Goal: Entertainment & Leisure: Browse casually

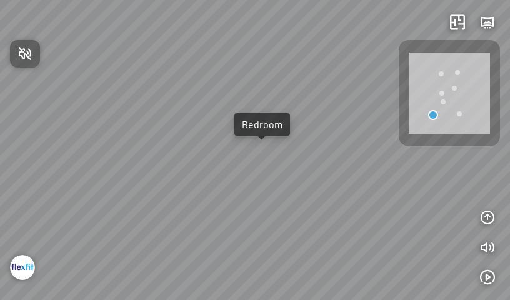
drag, startPoint x: 301, startPoint y: 226, endPoint x: 135, endPoint y: 129, distance: 191.6
click at [140, 129] on div at bounding box center [255, 150] width 510 height 300
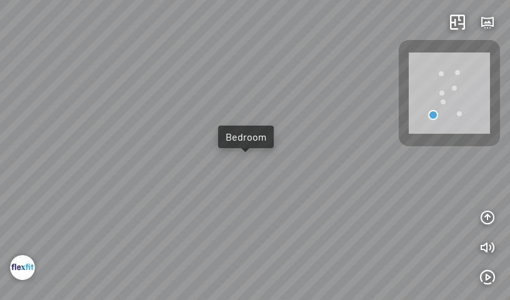
drag, startPoint x: 333, startPoint y: 183, endPoint x: 293, endPoint y: 192, distance: 41.7
click at [296, 192] on div "Bedroom" at bounding box center [255, 150] width 510 height 300
drag, startPoint x: 346, startPoint y: 156, endPoint x: 152, endPoint y: 47, distance: 223.0
click at [152, 47] on div "Bedroom" at bounding box center [255, 150] width 510 height 300
drag, startPoint x: 326, startPoint y: 161, endPoint x: 157, endPoint y: 38, distance: 209.0
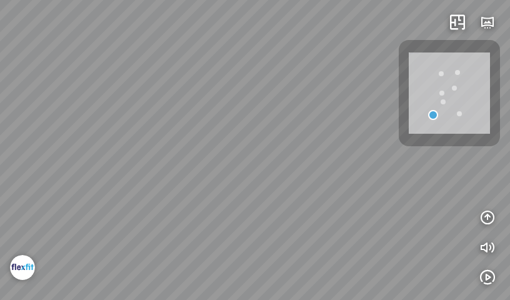
click at [157, 38] on div "Bedroom" at bounding box center [255, 150] width 510 height 300
drag, startPoint x: 317, startPoint y: 193, endPoint x: 202, endPoint y: 226, distance: 119.9
click at [204, 254] on div "Bedroom" at bounding box center [255, 150] width 510 height 300
click at [234, 138] on div "Bedroom" at bounding box center [255, 150] width 510 height 300
click at [234, 135] on div "Bedroom" at bounding box center [255, 150] width 510 height 300
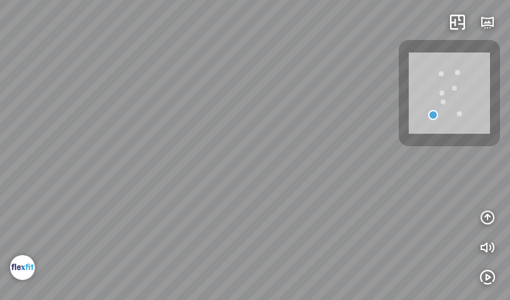
drag, startPoint x: 196, startPoint y: 166, endPoint x: 227, endPoint y: 46, distance: 124.0
click at [226, 46] on div "Bedroom" at bounding box center [255, 150] width 510 height 300
drag, startPoint x: 463, startPoint y: 227, endPoint x: 477, endPoint y: 230, distance: 14.1
click at [477, 230] on div "Bedroom INFO: krpano 1.20.8 (build 2020-09-15) INFO: HTML5/Desktop - Chrome 140…" at bounding box center [255, 150] width 510 height 300
drag, startPoint x: 314, startPoint y: 174, endPoint x: 359, endPoint y: 244, distance: 82.9
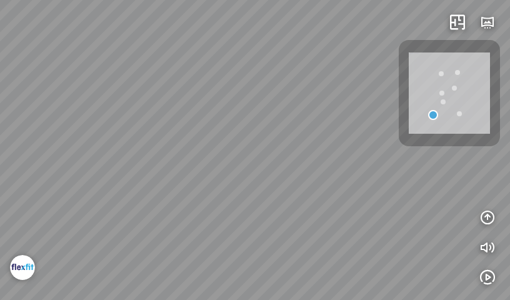
click at [359, 244] on div "Bedroom" at bounding box center [255, 150] width 510 height 300
click at [197, 281] on div "Bedroom" at bounding box center [255, 150] width 510 height 300
drag, startPoint x: 306, startPoint y: 222, endPoint x: 235, endPoint y: 69, distance: 168.9
click at [235, 69] on div "Bedroom" at bounding box center [255, 150] width 510 height 300
drag, startPoint x: 220, startPoint y: 232, endPoint x: 222, endPoint y: 243, distance: 11.4
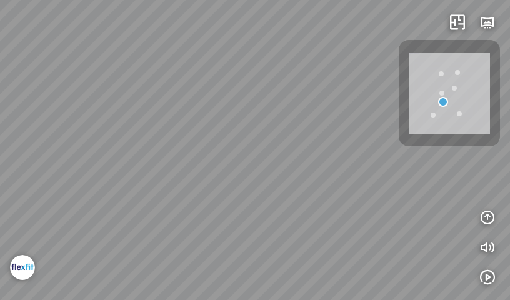
click at [222, 243] on div "Bedroom" at bounding box center [255, 150] width 510 height 300
drag, startPoint x: 199, startPoint y: 191, endPoint x: 60, endPoint y: 176, distance: 139.5
click at [60, 176] on div "Bedroom" at bounding box center [255, 150] width 510 height 300
click at [231, 268] on div "Bedroom" at bounding box center [255, 150] width 510 height 300
drag, startPoint x: 263, startPoint y: 221, endPoint x: 424, endPoint y: 154, distance: 174.6
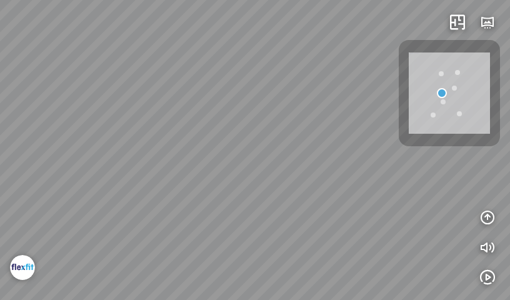
click at [403, 148] on div "Bedroom" at bounding box center [255, 150] width 510 height 300
drag, startPoint x: 312, startPoint y: 289, endPoint x: 309, endPoint y: 294, distance: 6.4
click at [311, 291] on div "Bedroom" at bounding box center [255, 150] width 510 height 300
drag, startPoint x: 210, startPoint y: 192, endPoint x: 482, endPoint y: 179, distance: 272.2
click at [473, 179] on div "Bedroom" at bounding box center [255, 150] width 510 height 300
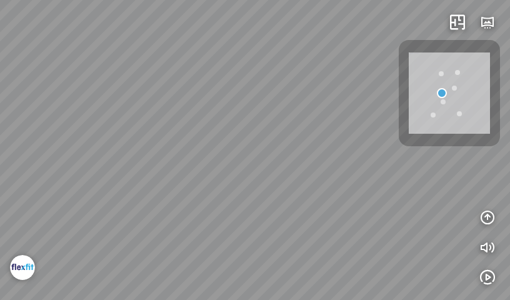
click at [352, 195] on div "Bedroom" at bounding box center [255, 150] width 510 height 300
drag, startPoint x: 318, startPoint y: 203, endPoint x: 391, endPoint y: 206, distance: 72.6
click at [391, 206] on div "Bedroom" at bounding box center [255, 150] width 510 height 300
drag, startPoint x: 240, startPoint y: 174, endPoint x: 224, endPoint y: 101, distance: 74.9
click at [225, 102] on div "Bedroom" at bounding box center [255, 150] width 510 height 300
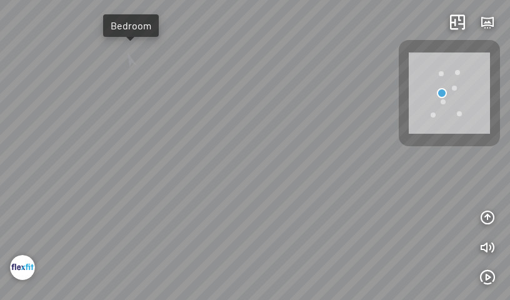
drag, startPoint x: 204, startPoint y: 241, endPoint x: 241, endPoint y: 248, distance: 37.5
click at [241, 248] on div "Bedroom" at bounding box center [255, 150] width 510 height 300
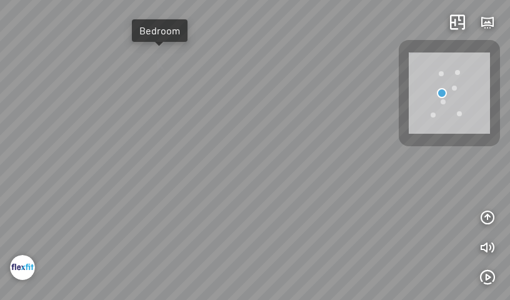
click at [163, 68] on div at bounding box center [159, 65] width 17 height 23
drag, startPoint x: 294, startPoint y: 150, endPoint x: 101, endPoint y: 58, distance: 213.3
click at [101, 58] on div at bounding box center [255, 150] width 510 height 300
drag, startPoint x: 239, startPoint y: 159, endPoint x: 431, endPoint y: 166, distance: 191.4
click at [401, 160] on div "Living room" at bounding box center [255, 150] width 510 height 300
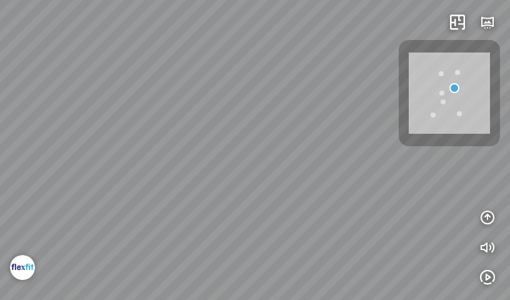
drag, startPoint x: 208, startPoint y: 174, endPoint x: 369, endPoint y: 110, distance: 173.4
click at [371, 122] on div "Living room" at bounding box center [255, 150] width 510 height 300
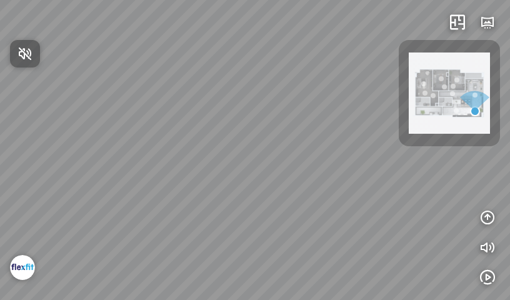
drag, startPoint x: 283, startPoint y: 111, endPoint x: 274, endPoint y: 94, distance: 19.6
click at [275, 95] on div at bounding box center [255, 150] width 510 height 300
drag, startPoint x: 239, startPoint y: 131, endPoint x: 441, endPoint y: 44, distance: 219.5
click at [441, 44] on div "INFO: krpano 1.20.8 (build [DATE]) INFO: HTML5/Desktop - Chrome 140.0 - WebGL I…" at bounding box center [255, 150] width 510 height 300
drag, startPoint x: 270, startPoint y: 105, endPoint x: 133, endPoint y: 121, distance: 138.4
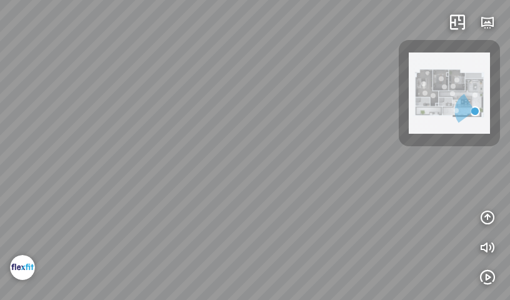
click at [188, 135] on div at bounding box center [255, 150] width 510 height 300
drag, startPoint x: 209, startPoint y: 103, endPoint x: 274, endPoint y: 111, distance: 65.6
click at [274, 111] on div at bounding box center [255, 150] width 510 height 300
